Goal: Find specific page/section: Find specific page/section

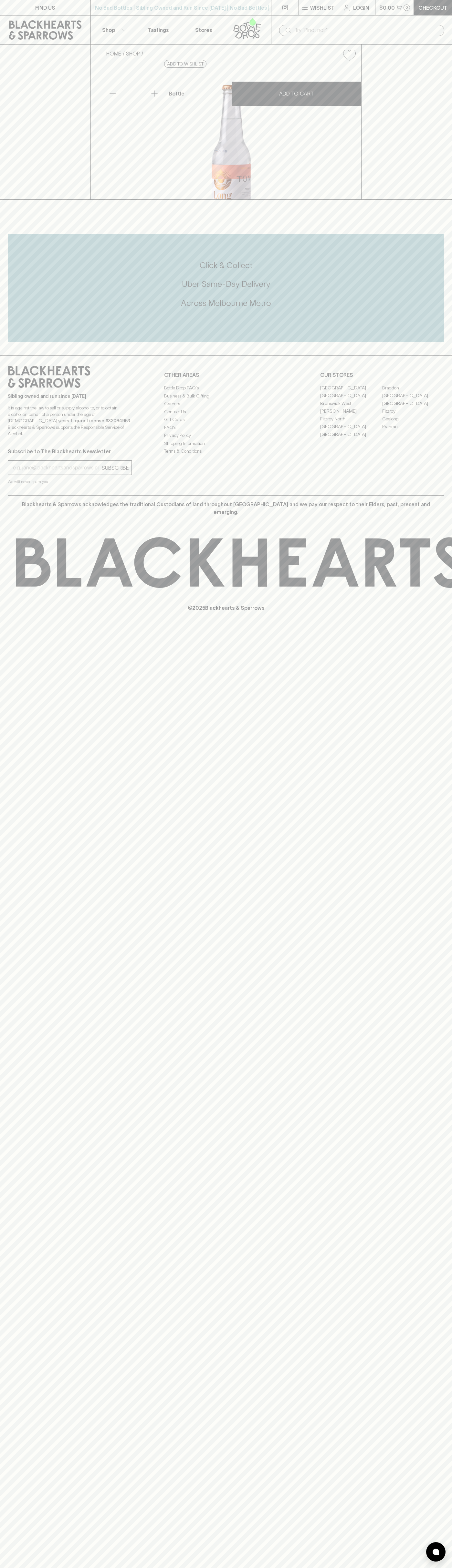
click at [301, 10] on icon "button" at bounding box center [305, 7] width 8 height 8
click at [448, 1261] on div at bounding box center [226, 784] width 452 height 1568
click at [369, 1567] on html "FIND US | No Bad Bottles | Sibling Owned and Run Since 2006 | No Bad Bottles | …" at bounding box center [226, 784] width 452 height 1568
click at [3, 29] on div at bounding box center [226, 784] width 452 height 1568
click at [413, 399] on link "[GEOGRAPHIC_DATA]" at bounding box center [413, 395] width 62 height 8
